Goal: Use online tool/utility: Utilize a website feature to perform a specific function

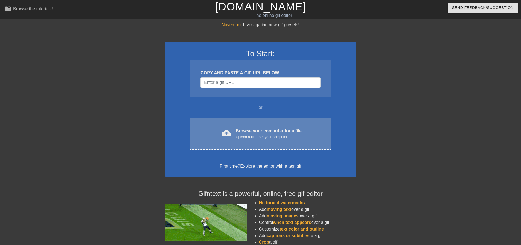
click at [252, 140] on div "cloud_upload Browse your computer for a file Upload a file from your computer C…" at bounding box center [260, 134] width 142 height 32
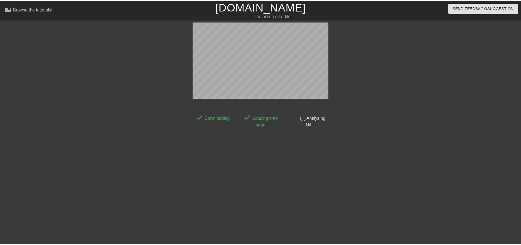
scroll to position [3, 0]
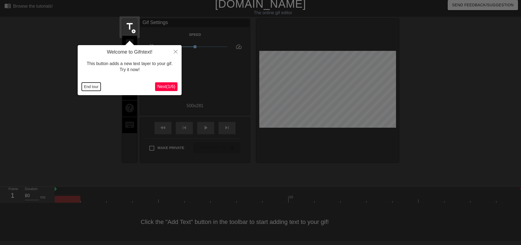
drag, startPoint x: 91, startPoint y: 87, endPoint x: 98, endPoint y: 86, distance: 7.2
click at [91, 87] on button "End tour" at bounding box center [91, 87] width 19 height 8
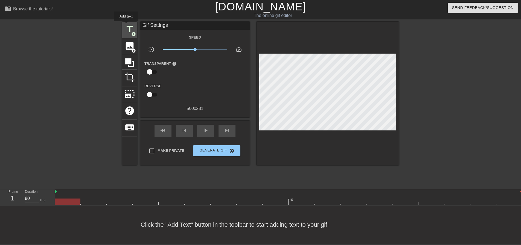
click at [126, 25] on span "title" at bounding box center [129, 29] width 10 height 10
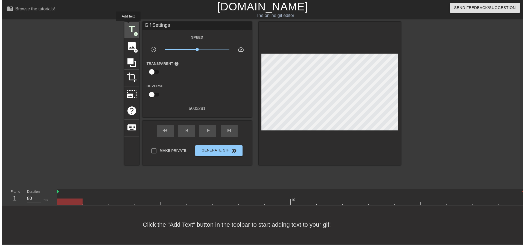
scroll to position [0, 0]
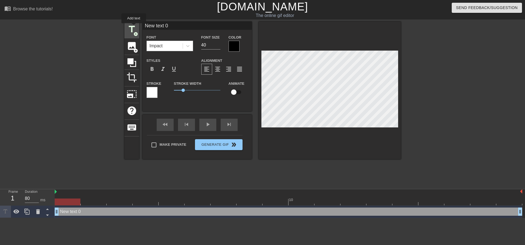
drag, startPoint x: 170, startPoint y: 27, endPoint x: 134, endPoint y: 27, distance: 36.6
click at [134, 27] on div "title add_circle image add_circle crop photo_size_select_large help keyboard Ne…" at bounding box center [262, 90] width 276 height 137
type input "SDM"
click at [233, 91] on input "checkbox" at bounding box center [233, 92] width 31 height 10
checkbox input "true"
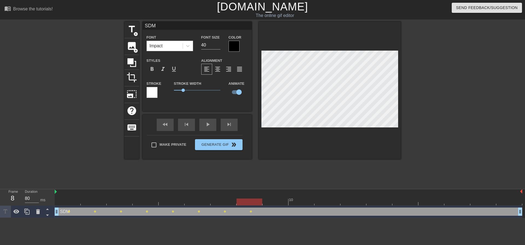
click at [254, 131] on div "title add_circle image add_circle crop photo_size_select_large help keyboard SD…" at bounding box center [262, 90] width 276 height 137
click at [349, 138] on div at bounding box center [330, 90] width 142 height 137
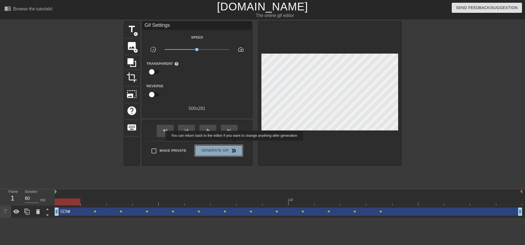
click at [235, 145] on button "Generate Gif double_arrow" at bounding box center [218, 150] width 47 height 11
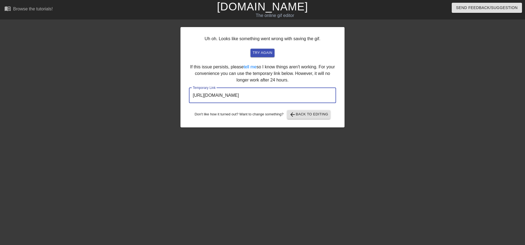
drag, startPoint x: 307, startPoint y: 96, endPoint x: 184, endPoint y: 97, distance: 122.7
click at [184, 97] on div "Uh oh. Looks like something went wrong with saving the gif. try again If this i…" at bounding box center [262, 77] width 164 height 100
